Goal: Find specific page/section: Find specific page/section

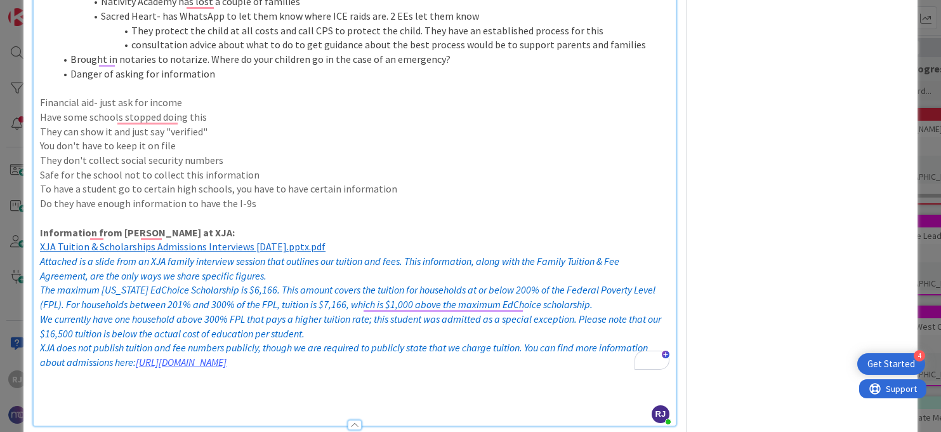
scroll to position [917, 0]
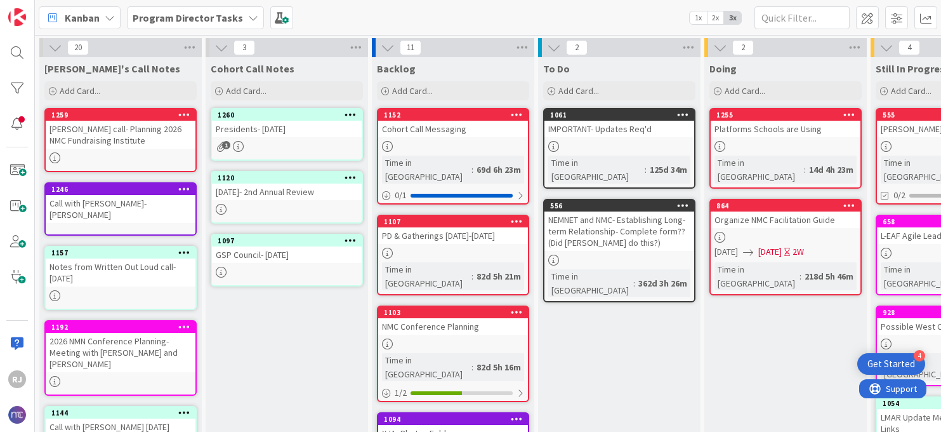
click at [291, 133] on div "Presidents- [DATE]" at bounding box center [287, 129] width 150 height 17
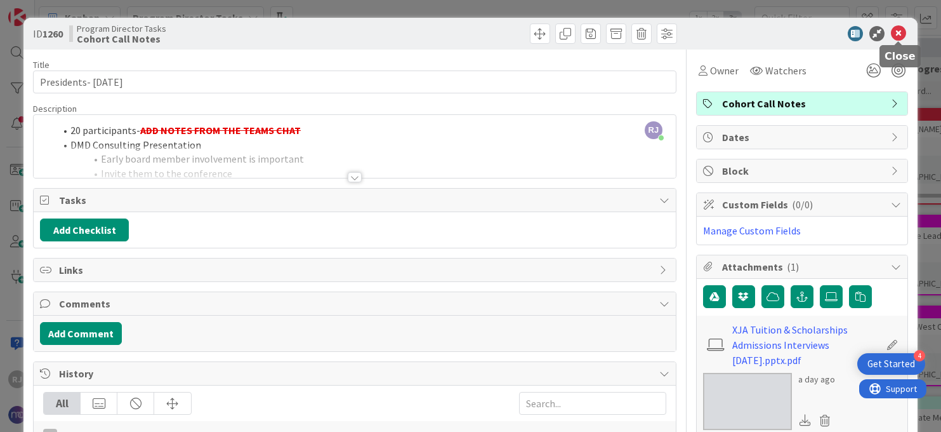
click at [895, 29] on icon at bounding box center [898, 33] width 15 height 15
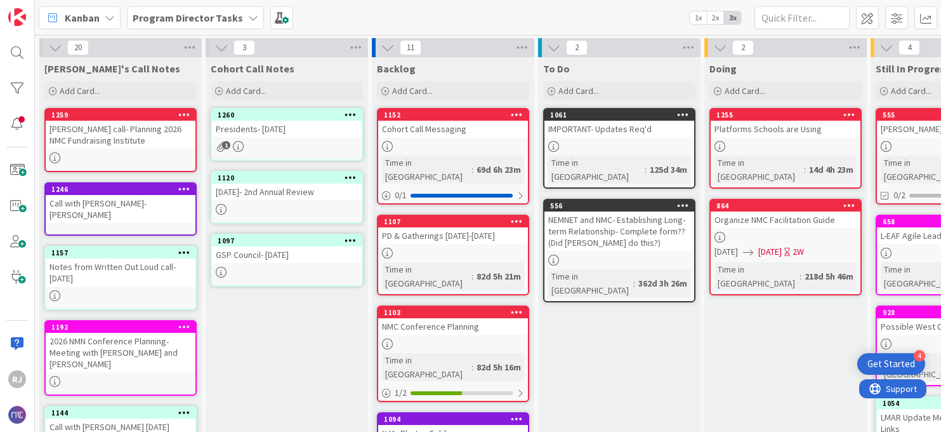
click at [292, 137] on link "1260 Presidents- [DATE] 1" at bounding box center [287, 134] width 152 height 53
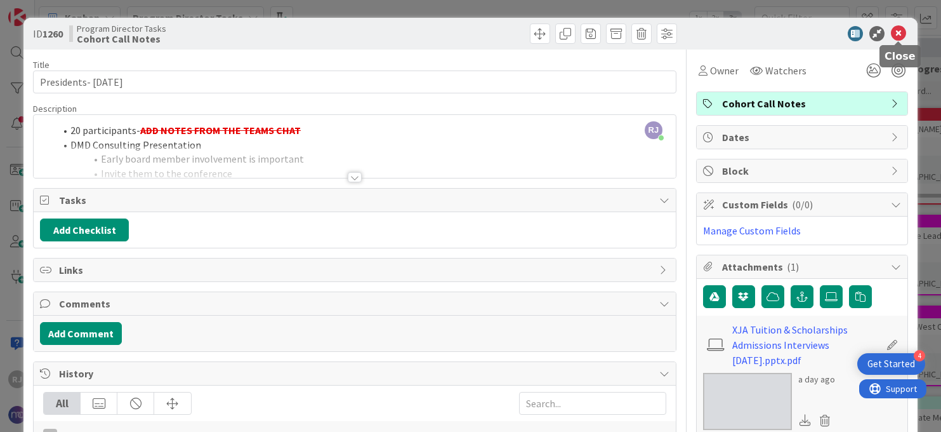
click at [903, 31] on icon at bounding box center [898, 33] width 15 height 15
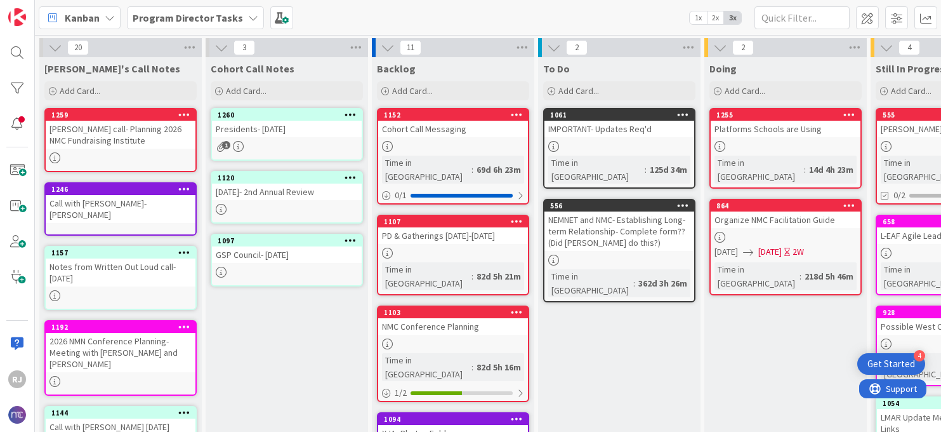
click at [216, 11] on b "Program Director Tasks" at bounding box center [188, 17] width 110 height 13
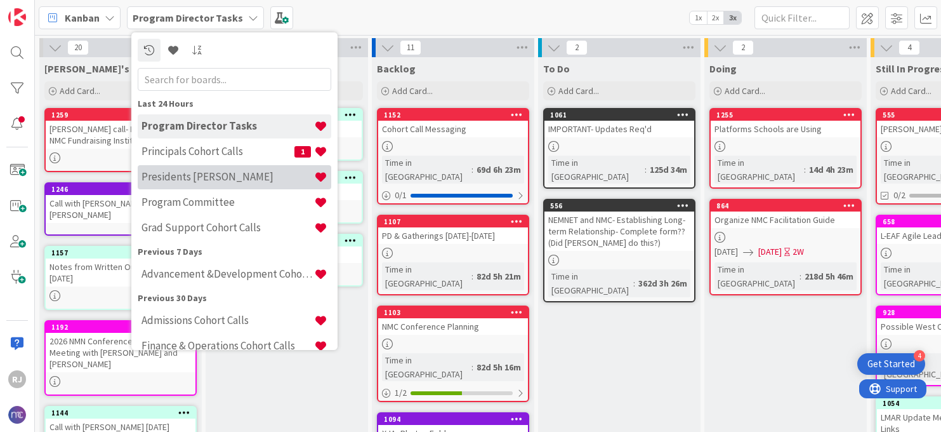
click at [221, 170] on h4 "Presidents [PERSON_NAME]" at bounding box center [228, 176] width 173 height 13
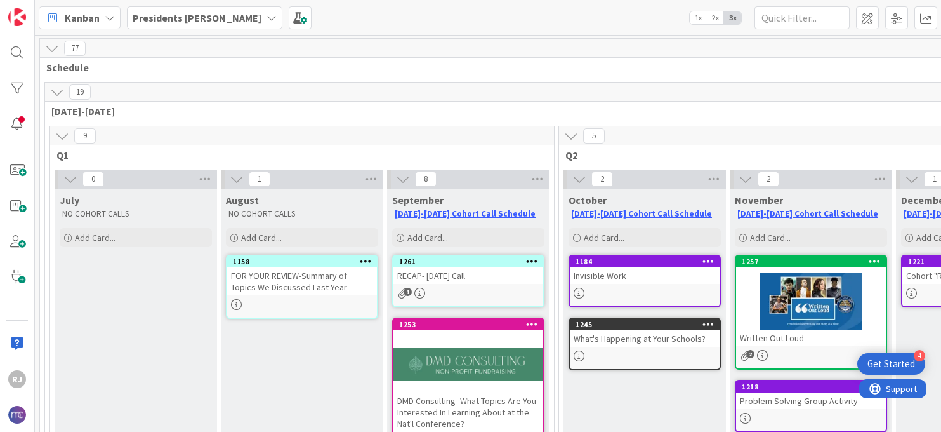
click at [488, 276] on div "RECAP- [DATE] Call" at bounding box center [469, 275] width 150 height 17
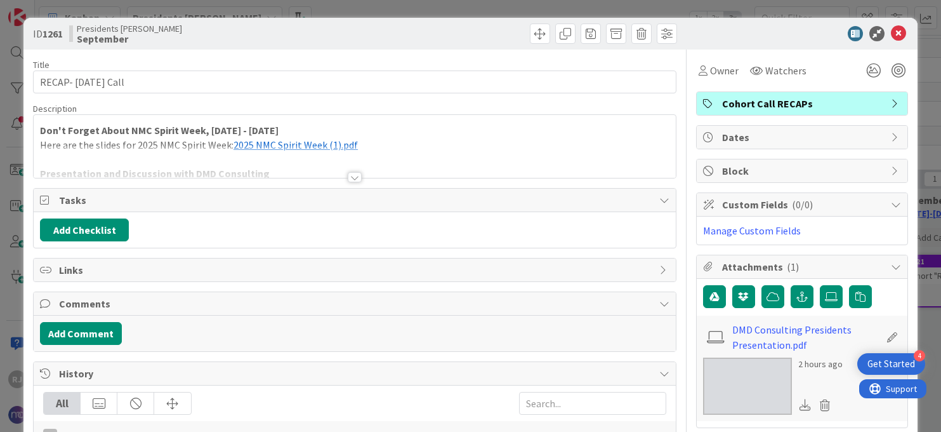
click at [356, 177] on div at bounding box center [355, 177] width 14 height 10
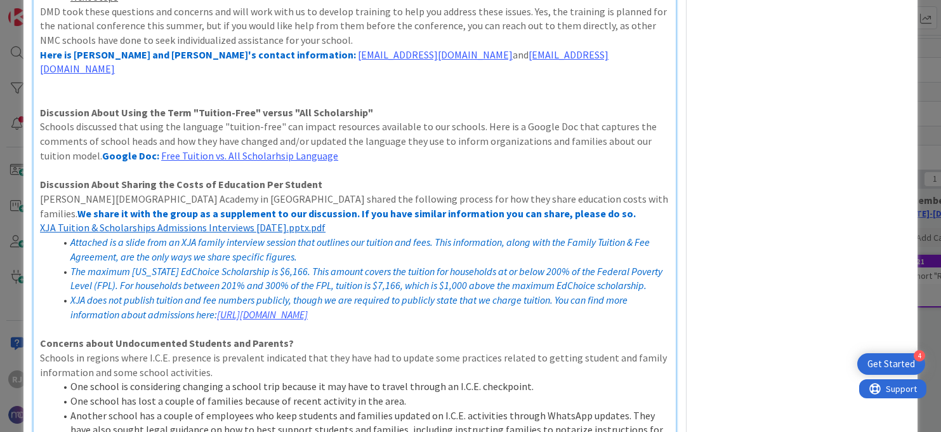
scroll to position [576, 0]
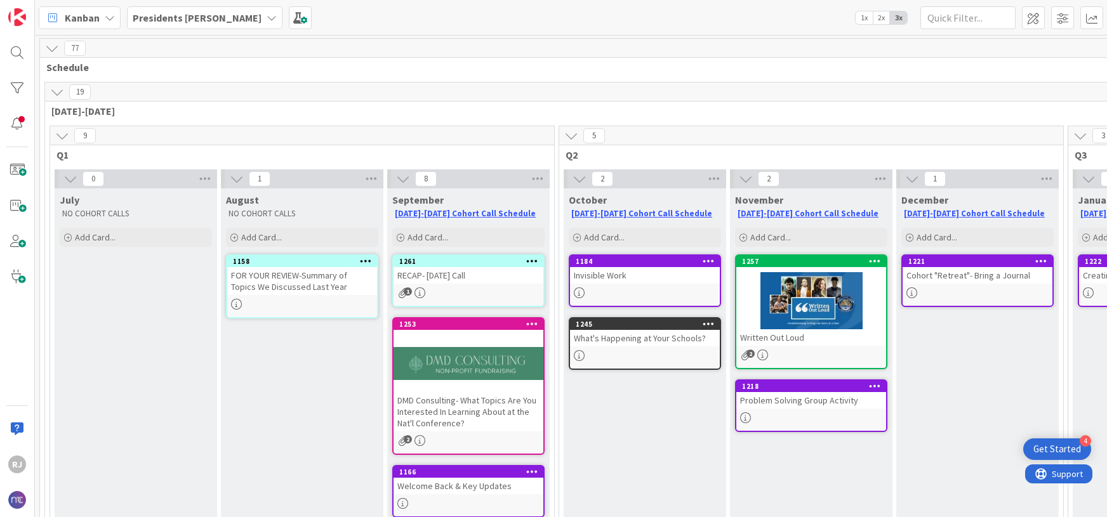
scroll to position [137, 39]
